Goal: Information Seeking & Learning: Learn about a topic

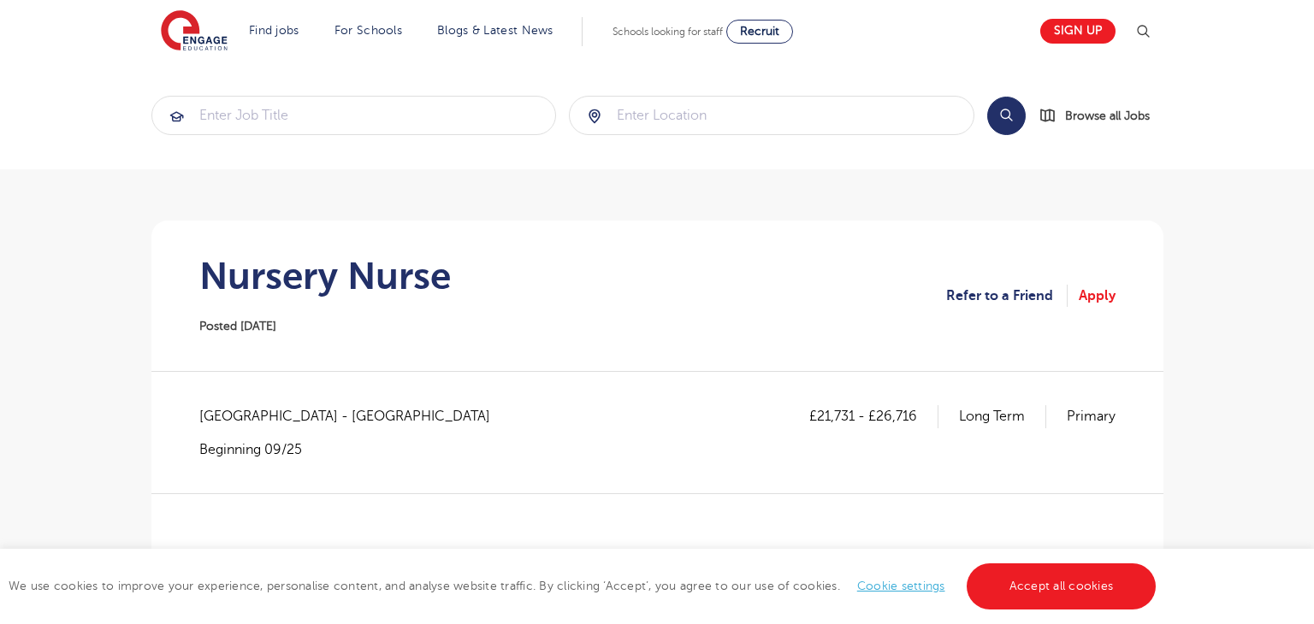
scroll to position [86, 0]
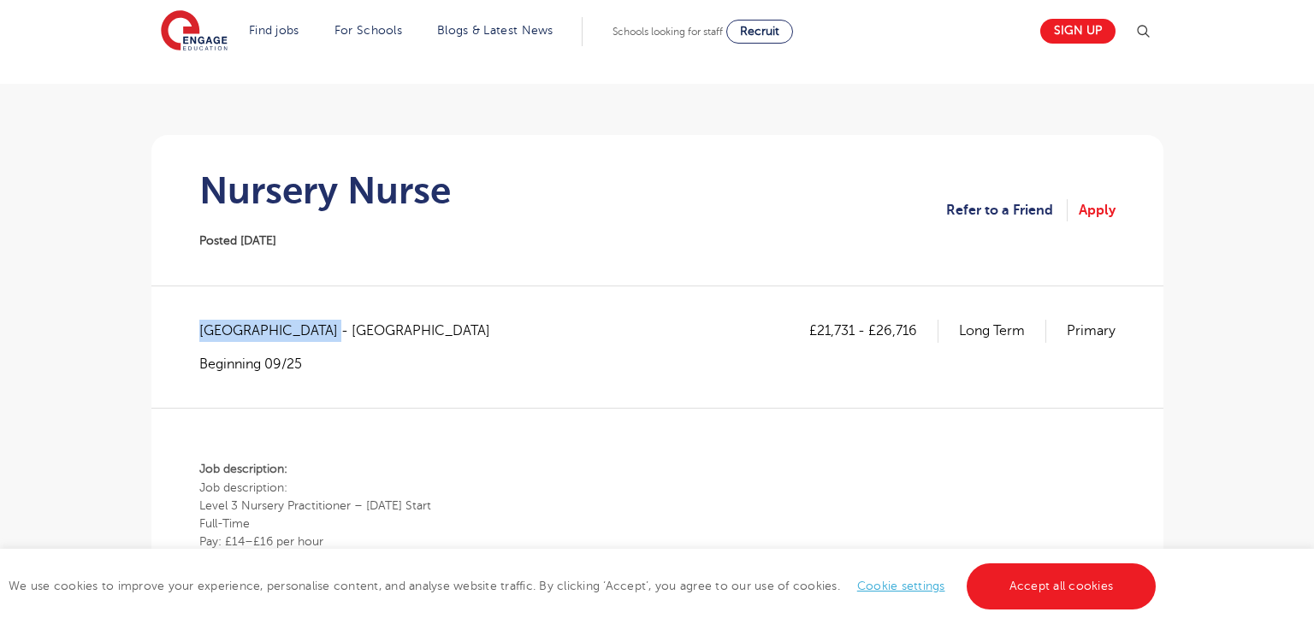
drag, startPoint x: 320, startPoint y: 326, endPoint x: 201, endPoint y: 339, distance: 119.6
click at [201, 339] on span "[GEOGRAPHIC_DATA] - [GEOGRAPHIC_DATA]" at bounding box center [353, 331] width 308 height 22
copy span "[GEOGRAPHIC_DATA] - [GEOGRAPHIC_DATA]"
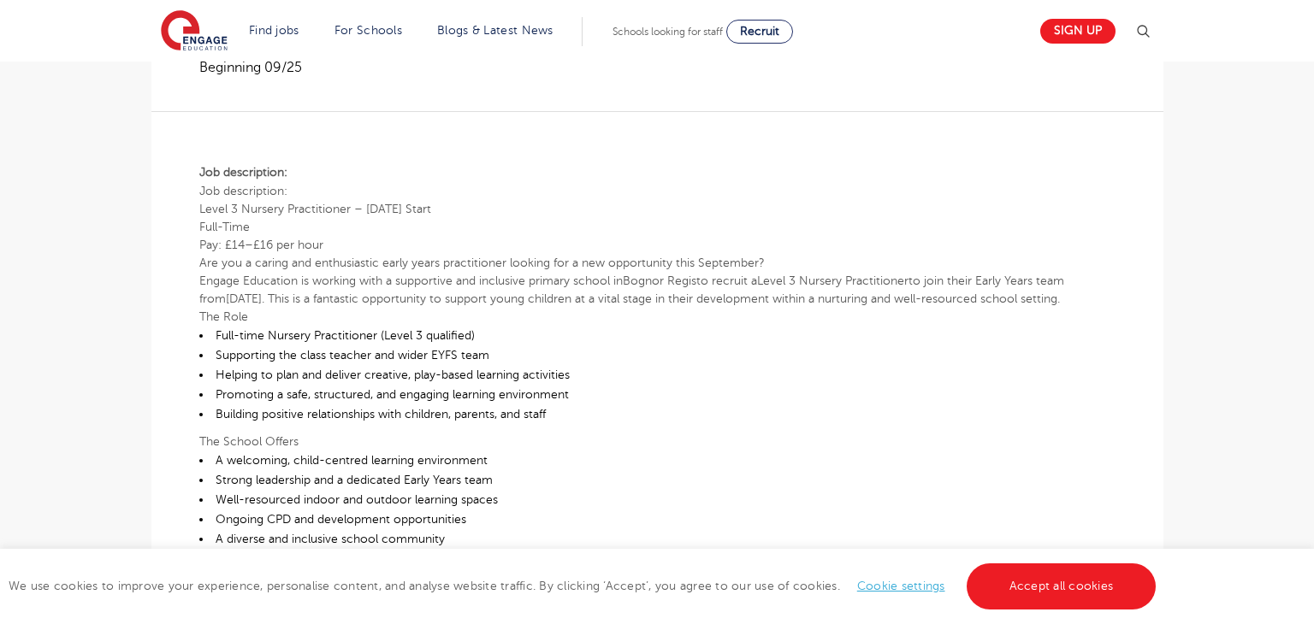
scroll to position [383, 0]
drag, startPoint x: 229, startPoint y: 240, endPoint x: 269, endPoint y: 245, distance: 40.4
click at [269, 245] on b "Pay: £14–£16 per hour" at bounding box center [261, 244] width 124 height 13
click at [417, 216] on p "Level 3 Nursery Practitioner – [DATE] Start Full-Time Pay: £14–£16 per hour" at bounding box center [657, 226] width 916 height 54
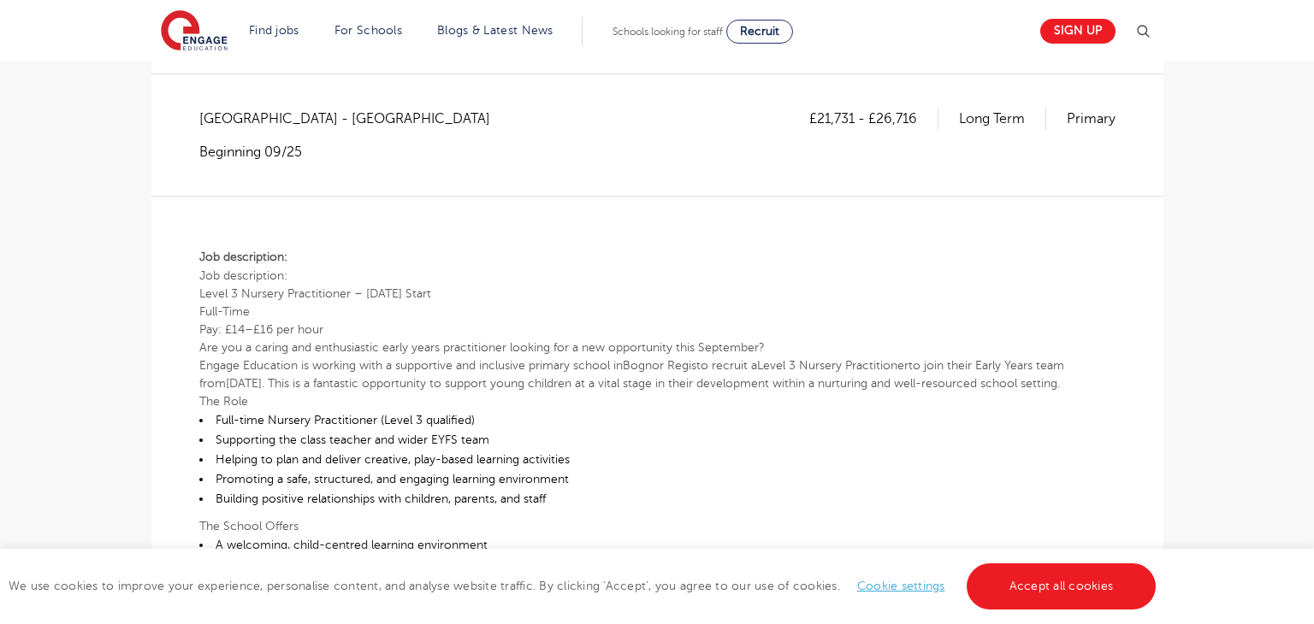
scroll to position [260, 0]
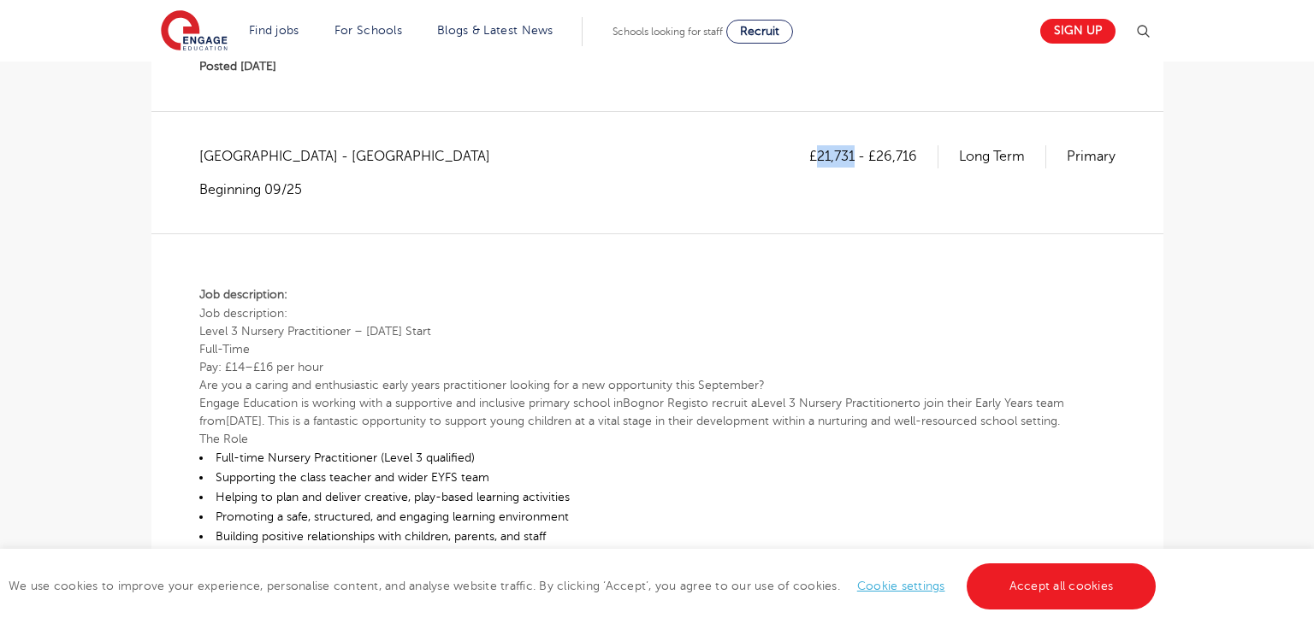
drag, startPoint x: 814, startPoint y: 157, endPoint x: 855, endPoint y: 151, distance: 41.5
click at [855, 151] on p "£21,731 - £26,716" at bounding box center [873, 156] width 129 height 22
copy p "21,731"
drag, startPoint x: 879, startPoint y: 155, endPoint x: 926, endPoint y: 163, distance: 47.7
click at [926, 163] on p "£21,731 - £26,716" at bounding box center [873, 156] width 129 height 22
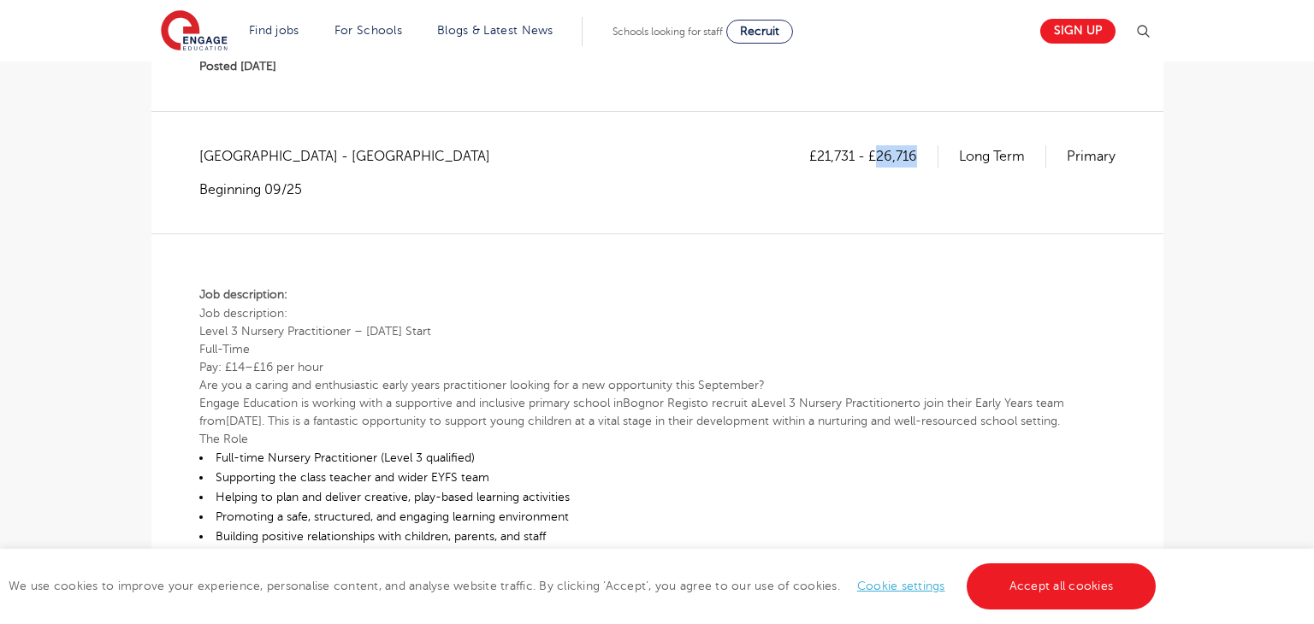
copy p "26,716"
drag, startPoint x: 234, startPoint y: 367, endPoint x: 258, endPoint y: 361, distance: 24.7
click at [258, 361] on b "Pay: £14–£16 per hour" at bounding box center [261, 367] width 124 height 13
click at [348, 355] on p "Level 3 Nursery Practitioner – [DATE] Start Full-Time Pay: £14–£16 per hour" at bounding box center [657, 349] width 916 height 54
drag, startPoint x: 233, startPoint y: 365, endPoint x: 246, endPoint y: 361, distance: 14.3
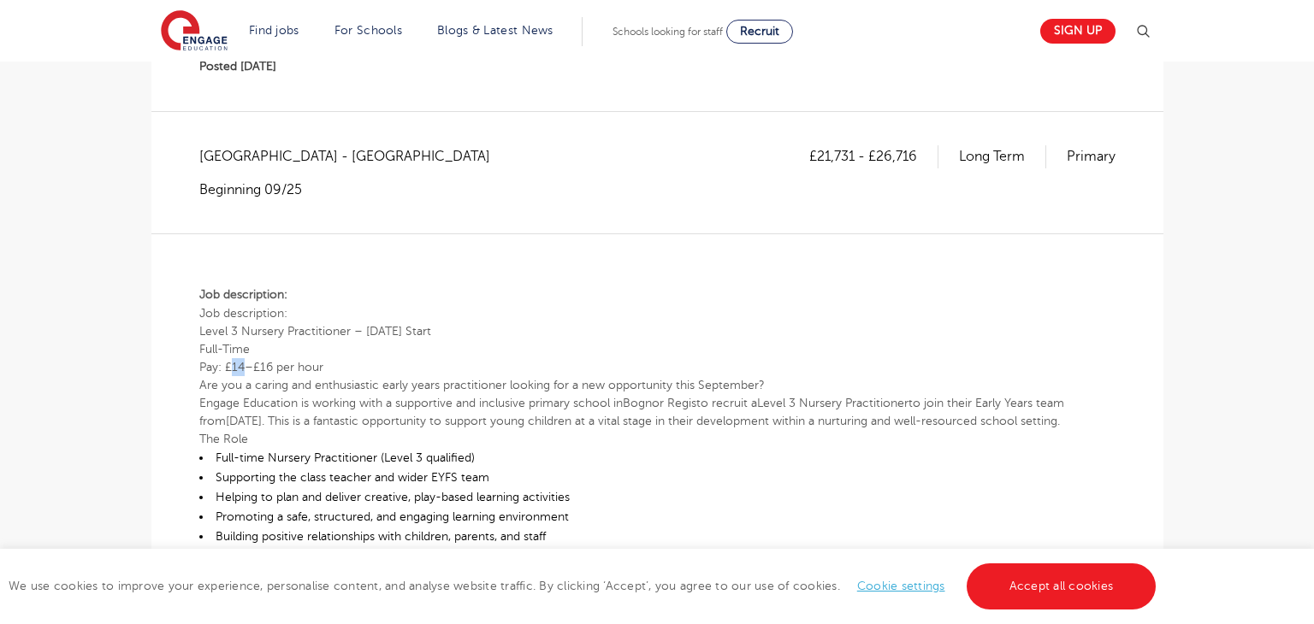
click at [246, 361] on b "Pay: £14–£16 per hour" at bounding box center [261, 367] width 124 height 13
copy b "14"
click at [539, 299] on p "Job description:" at bounding box center [657, 295] width 916 height 20
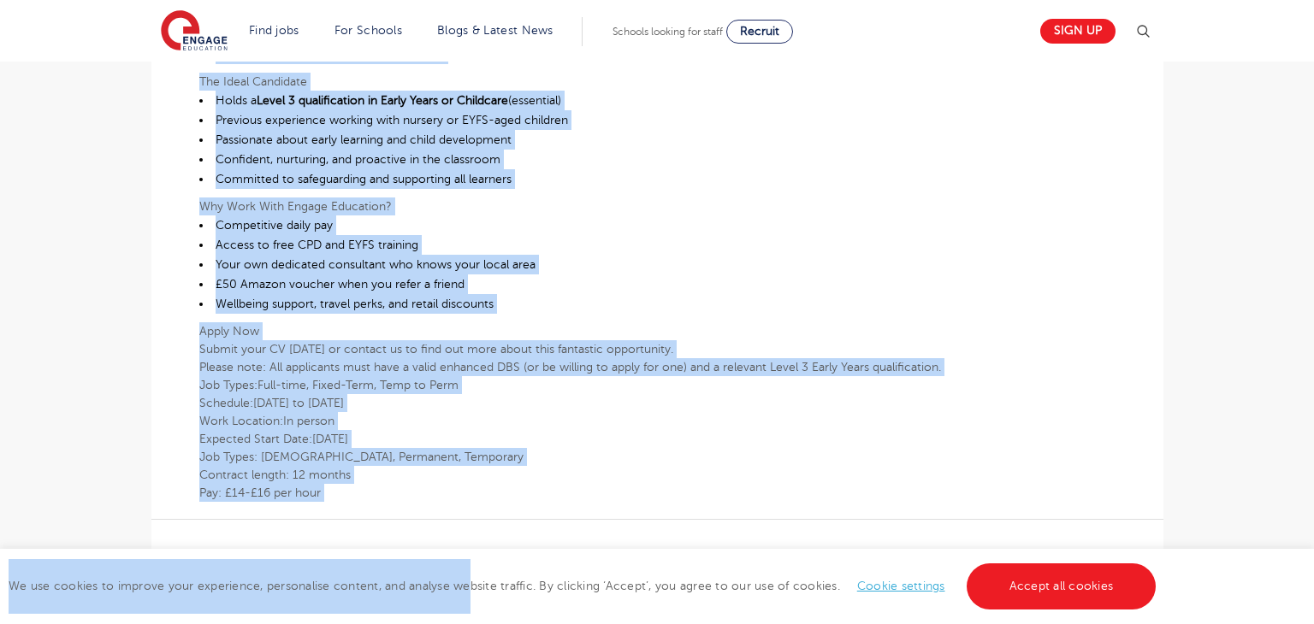
scroll to position [973, 0]
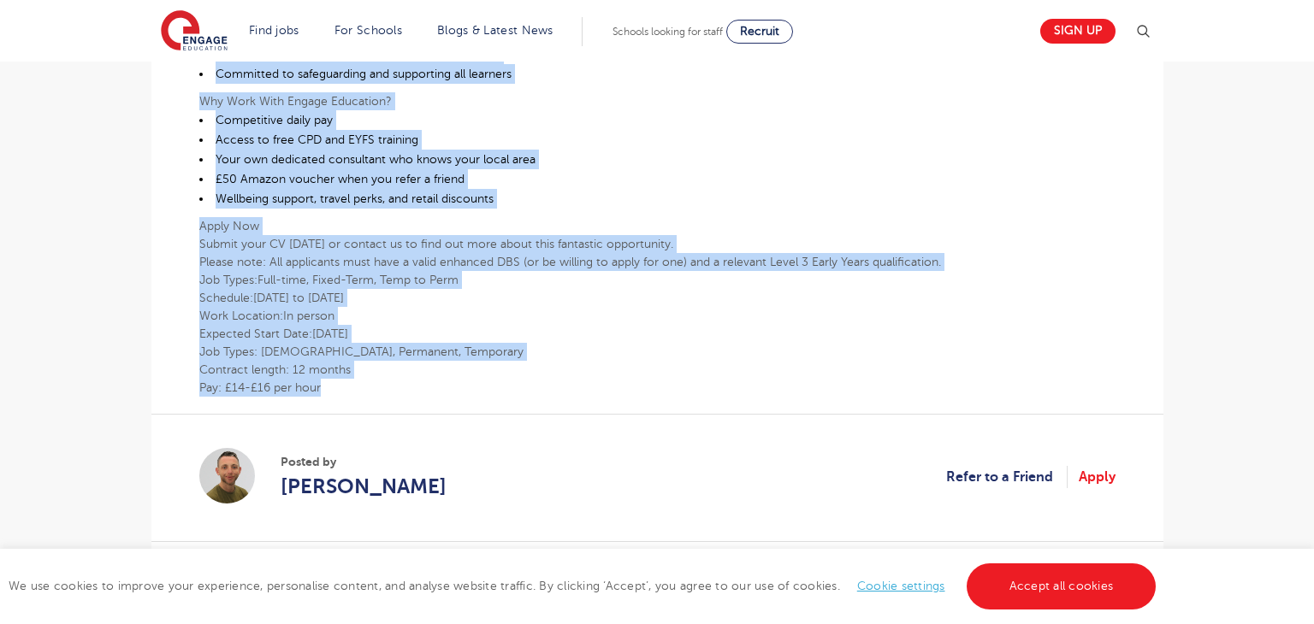
drag, startPoint x: 198, startPoint y: 170, endPoint x: 527, endPoint y: 406, distance: 404.5
copy div "Lor ipsumdolors: Ametc 5 Adipisc Elitseddoeiu – Temporinc 0586 Utlab Etdo-Magn …"
click at [557, 168] on li "Your own dedicated consultant who knows your local area" at bounding box center [657, 160] width 916 height 20
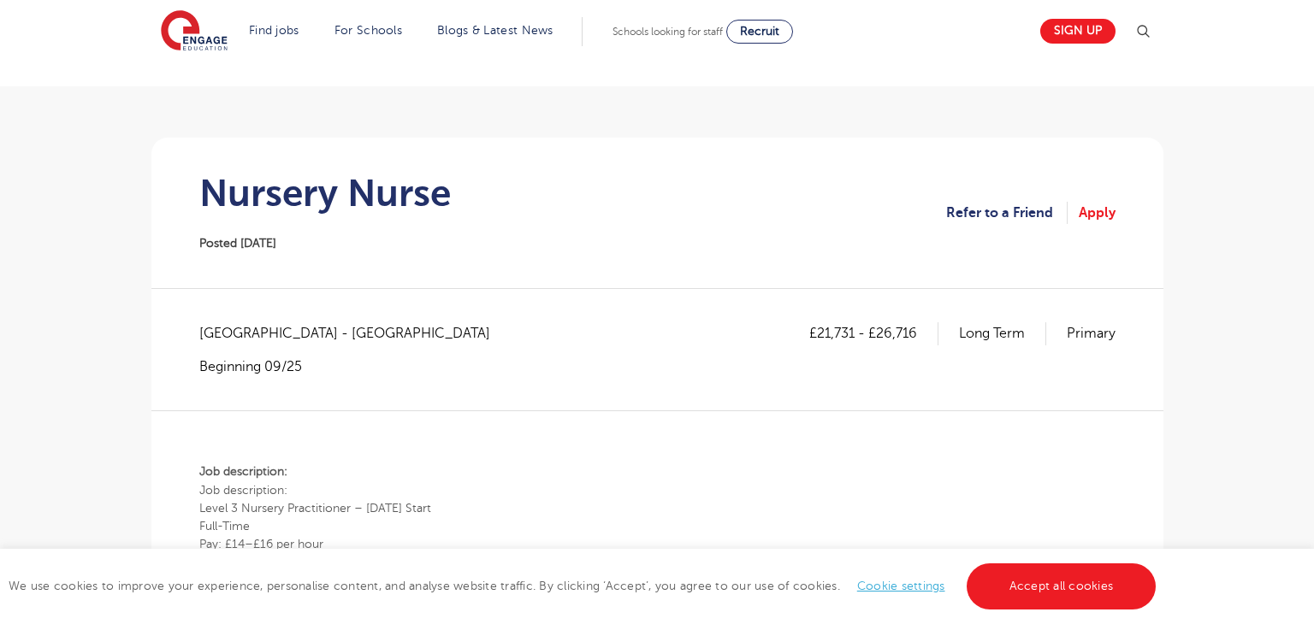
scroll to position [0, 0]
